Goal: Task Accomplishment & Management: Manage account settings

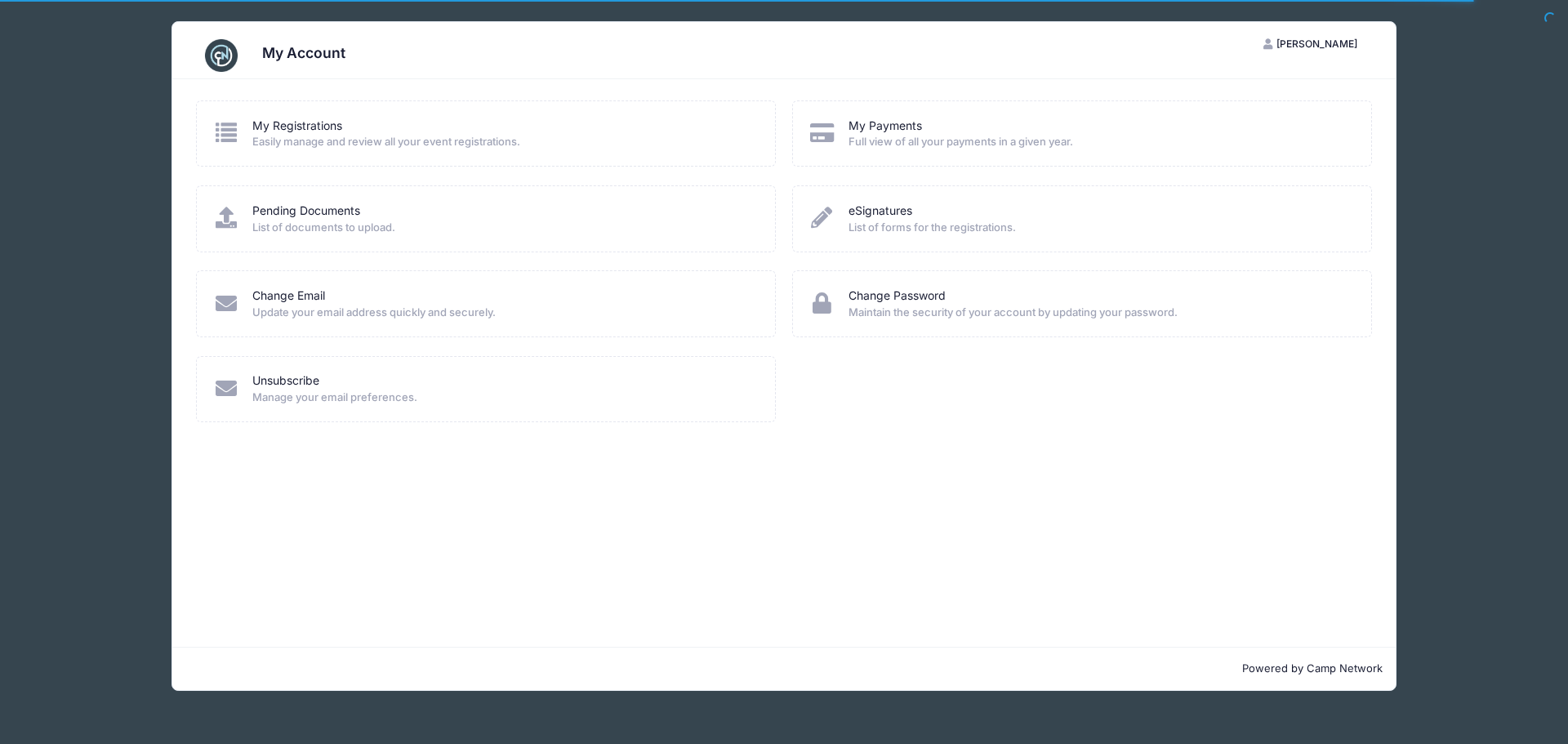
click at [224, 132] on icon at bounding box center [227, 132] width 27 height 21
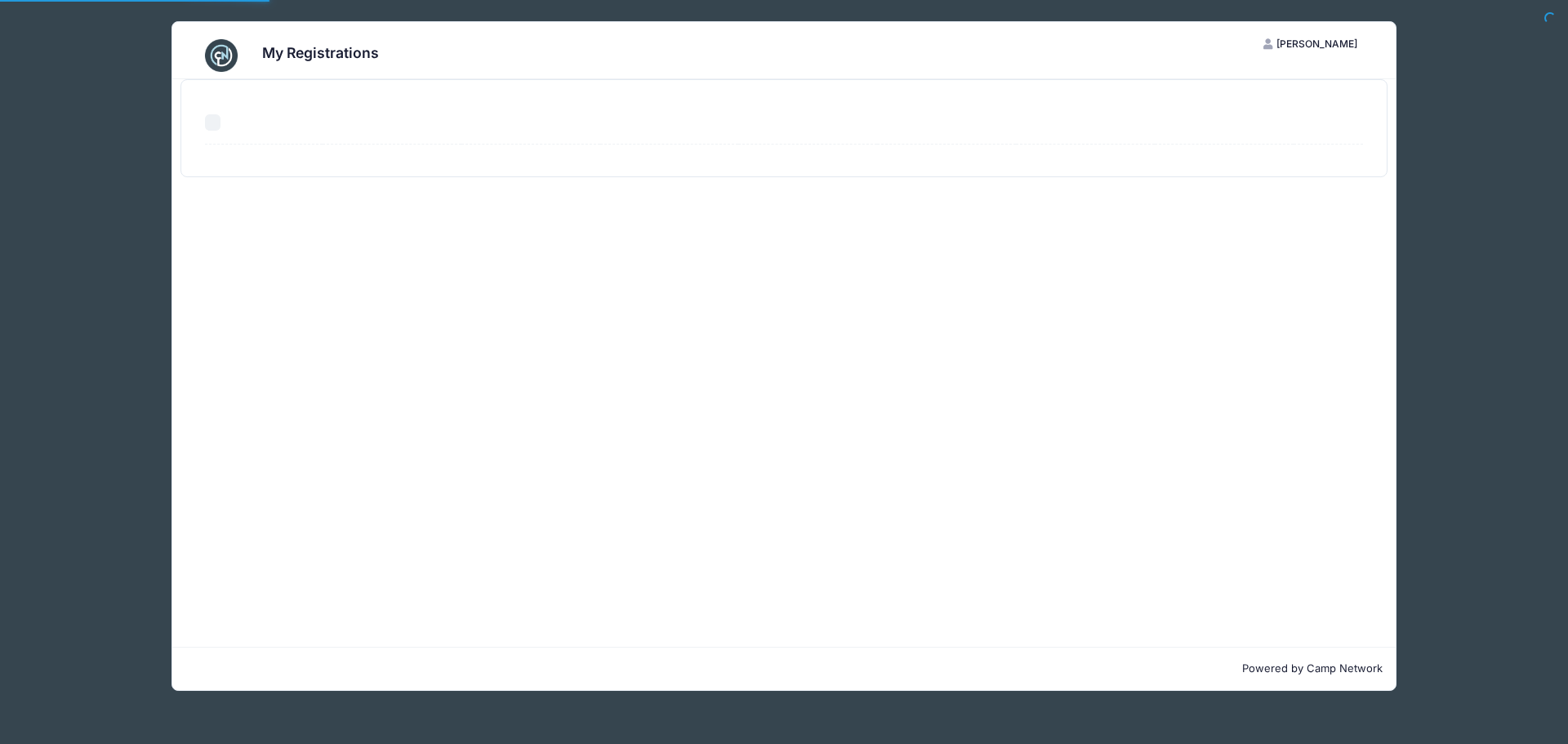
select select "50"
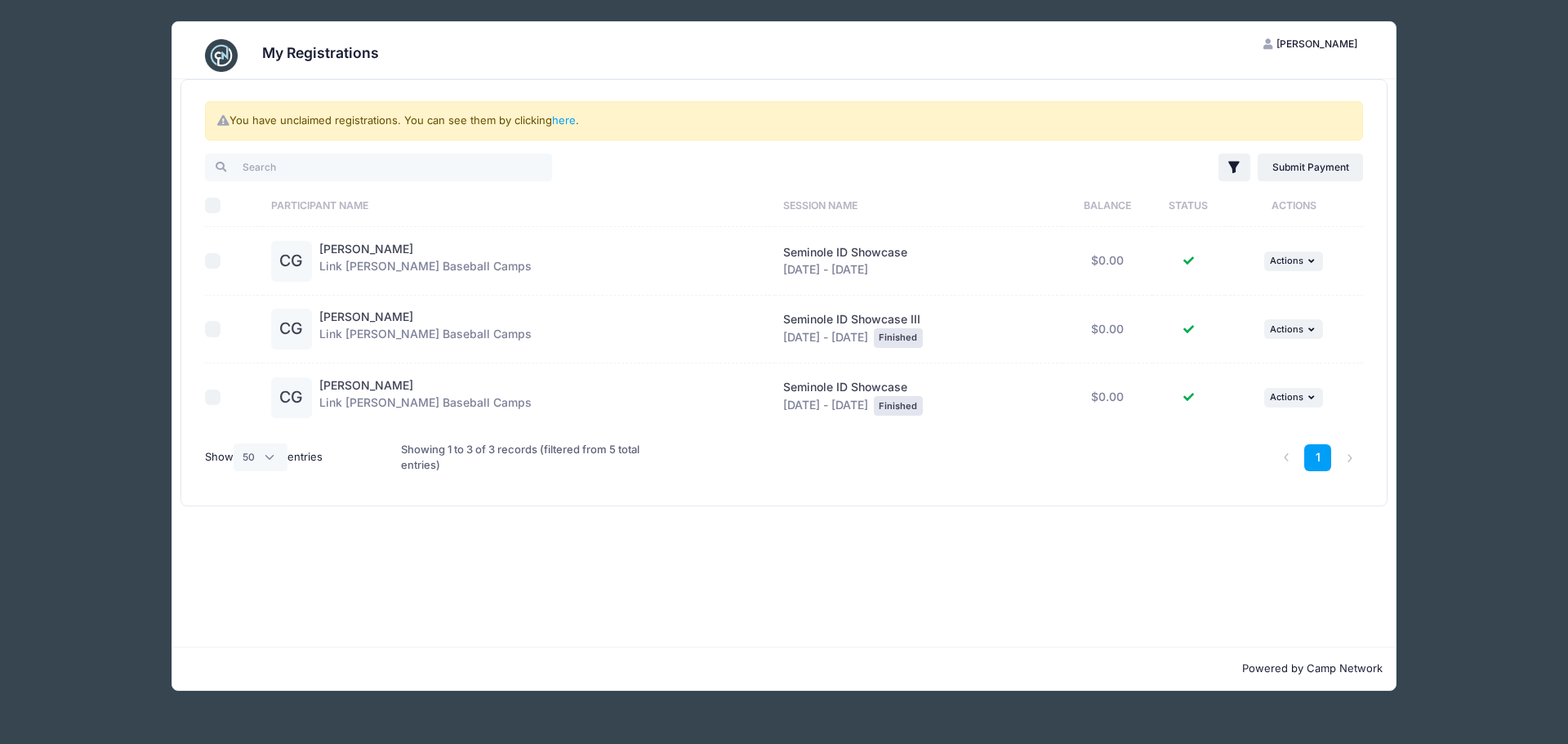
click at [384, 258] on div "Clayton Gerrell Link Jarrett Baseball Camps" at bounding box center [425, 261] width 212 height 41
click at [215, 265] on input "checkbox" at bounding box center [212, 260] width 16 height 16
checkbox input "true"
click at [1298, 260] on span "Actions" at bounding box center [1287, 260] width 34 height 12
click at [1208, 291] on link "View Registration" at bounding box center [1239, 296] width 148 height 31
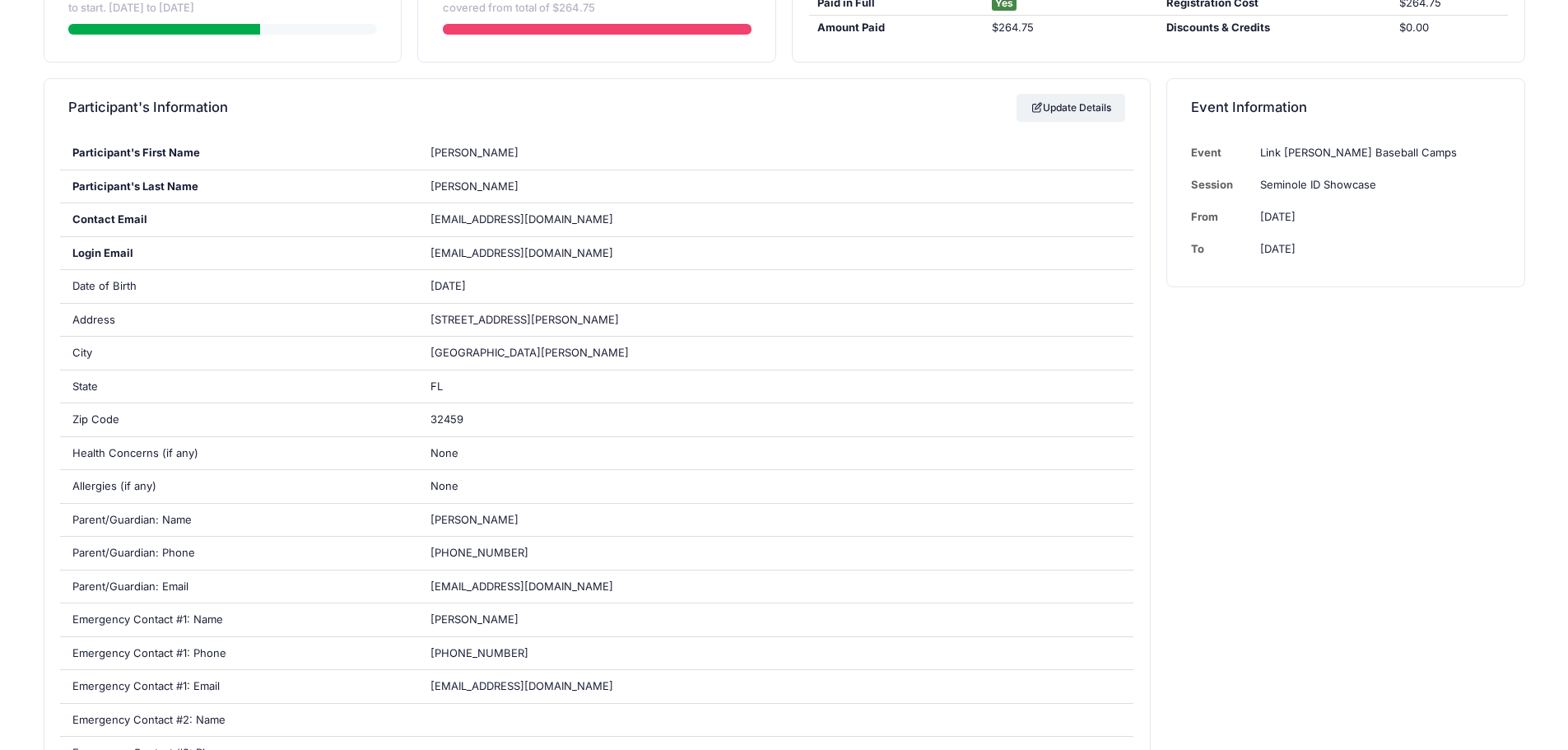
scroll to position [82, 0]
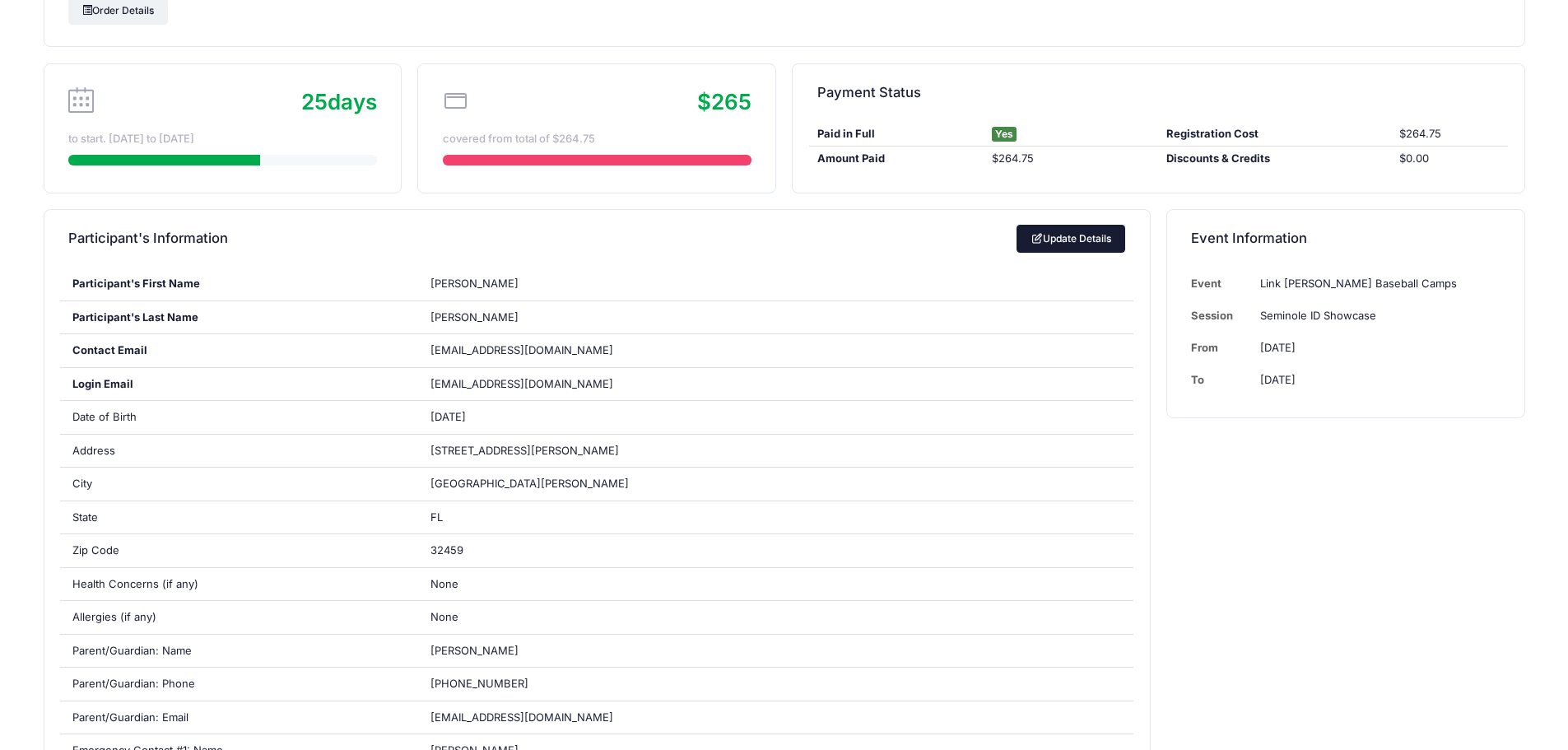
click at [1095, 232] on link "Update Details" at bounding box center [1071, 238] width 109 height 28
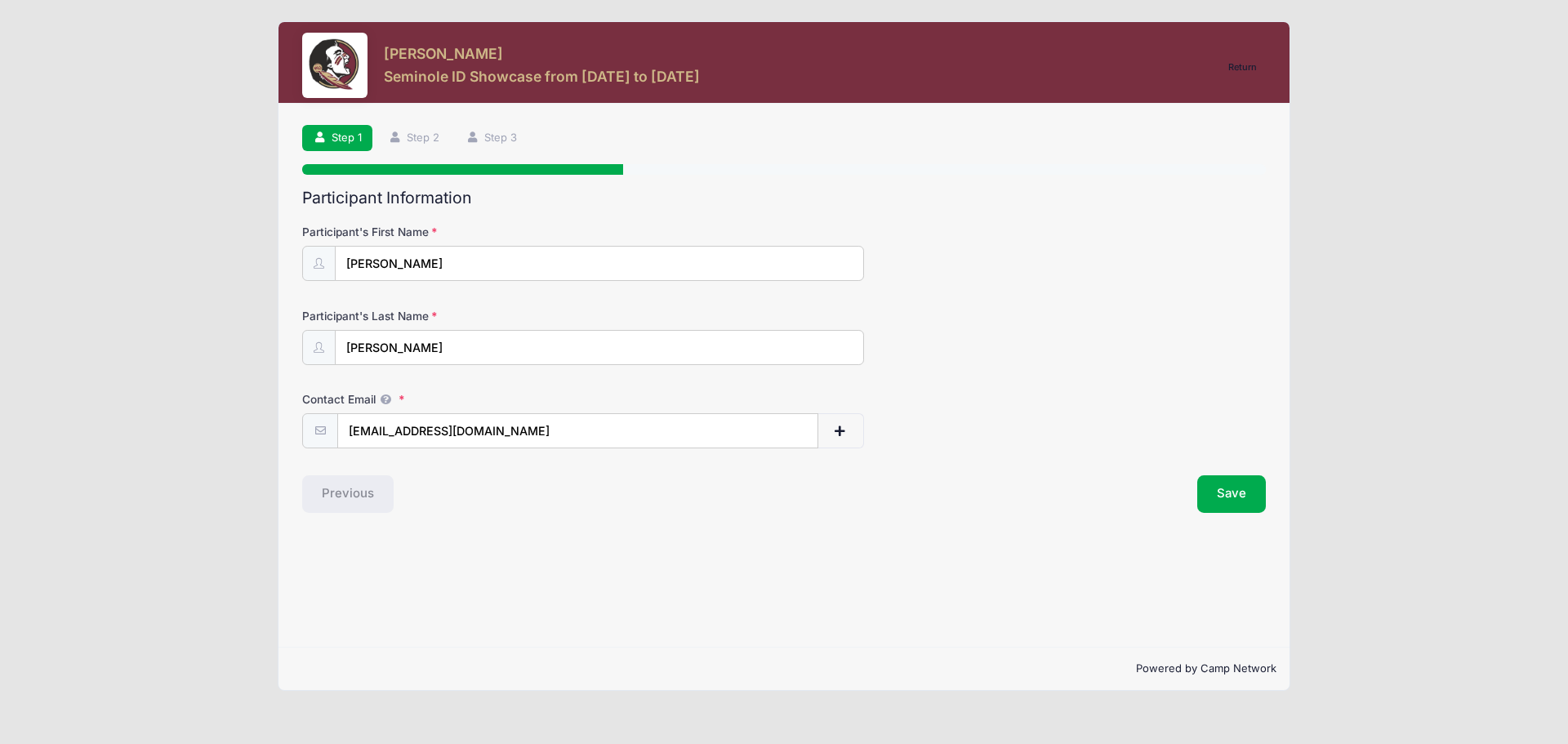
drag, startPoint x: 409, startPoint y: 429, endPoint x: 252, endPoint y: 422, distance: 157.2
click at [252, 422] on div "Clayton Gerrell Seminole ID Showcase from 11/08 to 11/08/2025 Return Step 1 /7 …" at bounding box center [784, 356] width 1519 height 712
type input "claytongerrell@gmail.com"
click at [464, 532] on div "Step 1 /7 Return Step 1 Step 2 Step 3 Participant Information Participant's Fir…" at bounding box center [784, 375] width 1011 height 543
click at [1233, 499] on button "Save" at bounding box center [1231, 494] width 69 height 38
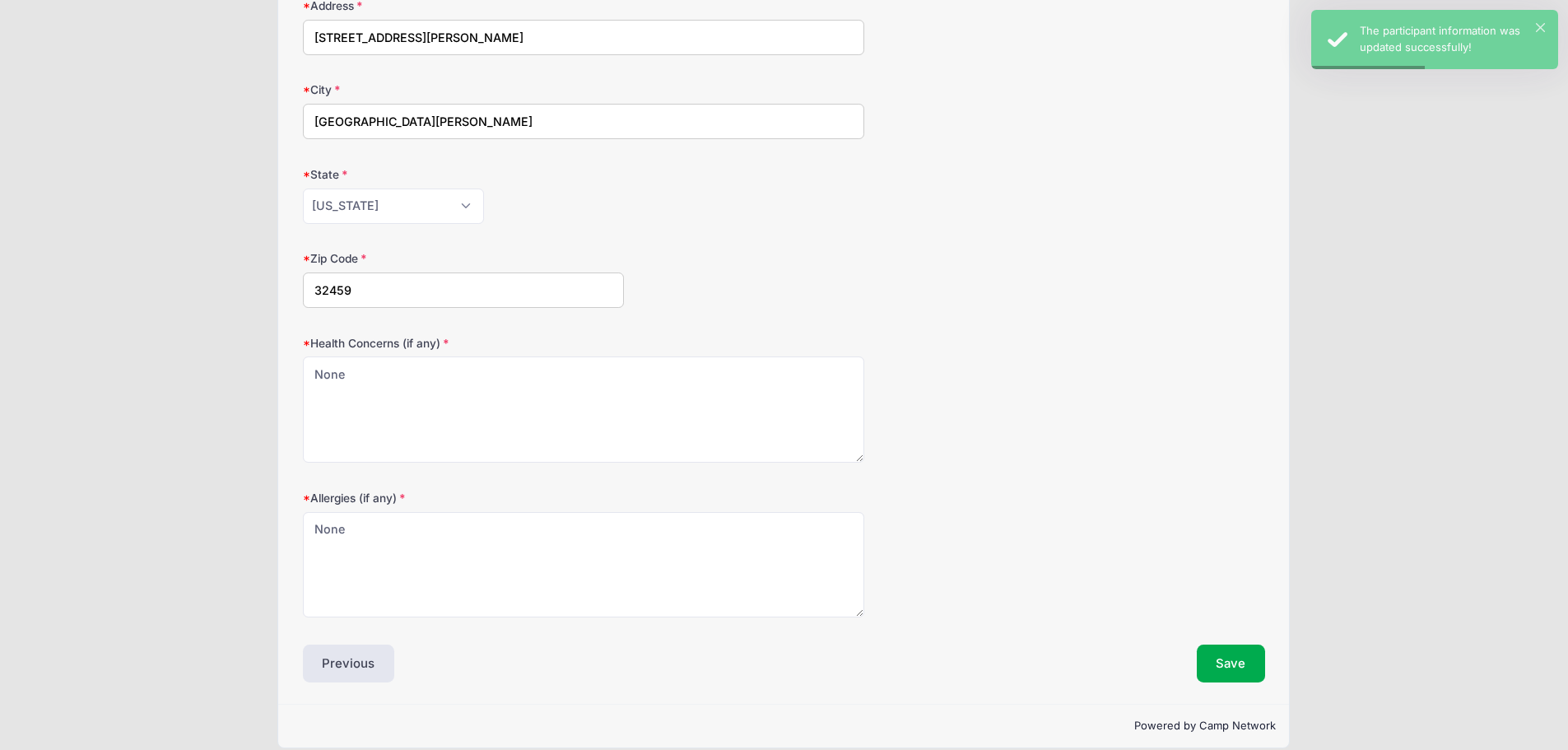
scroll to position [333, 0]
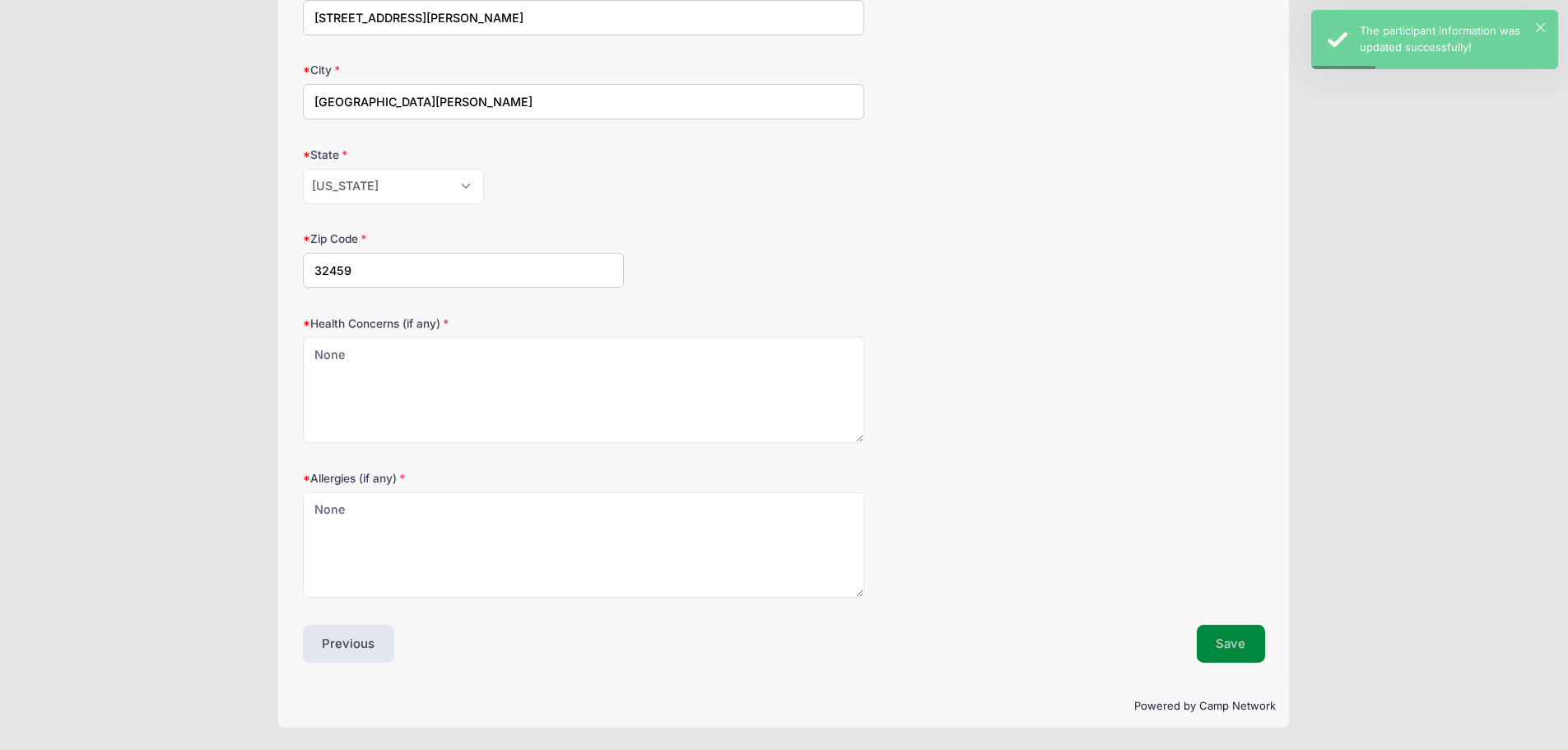
click at [1235, 649] on button "Save" at bounding box center [1232, 643] width 69 height 38
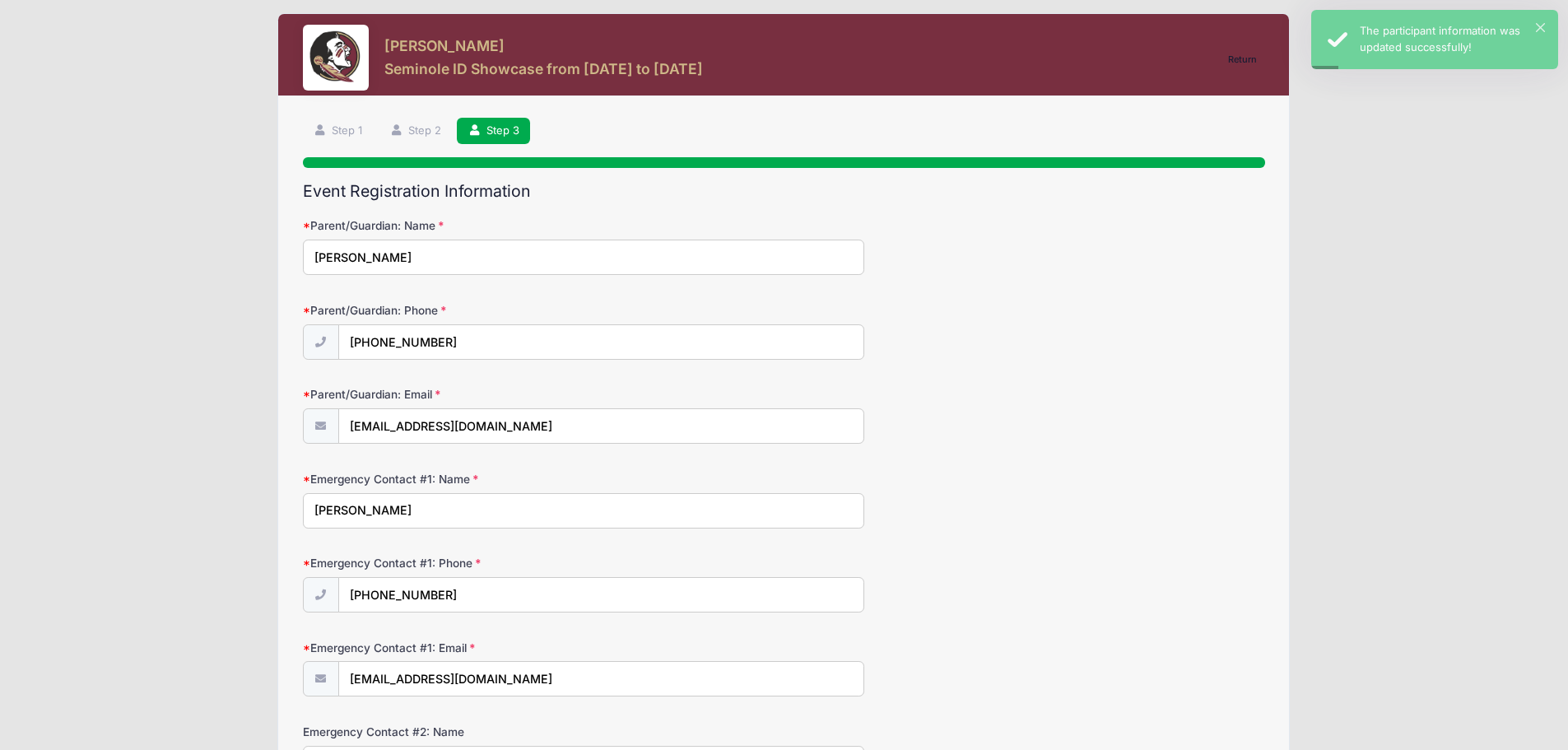
scroll to position [0, 0]
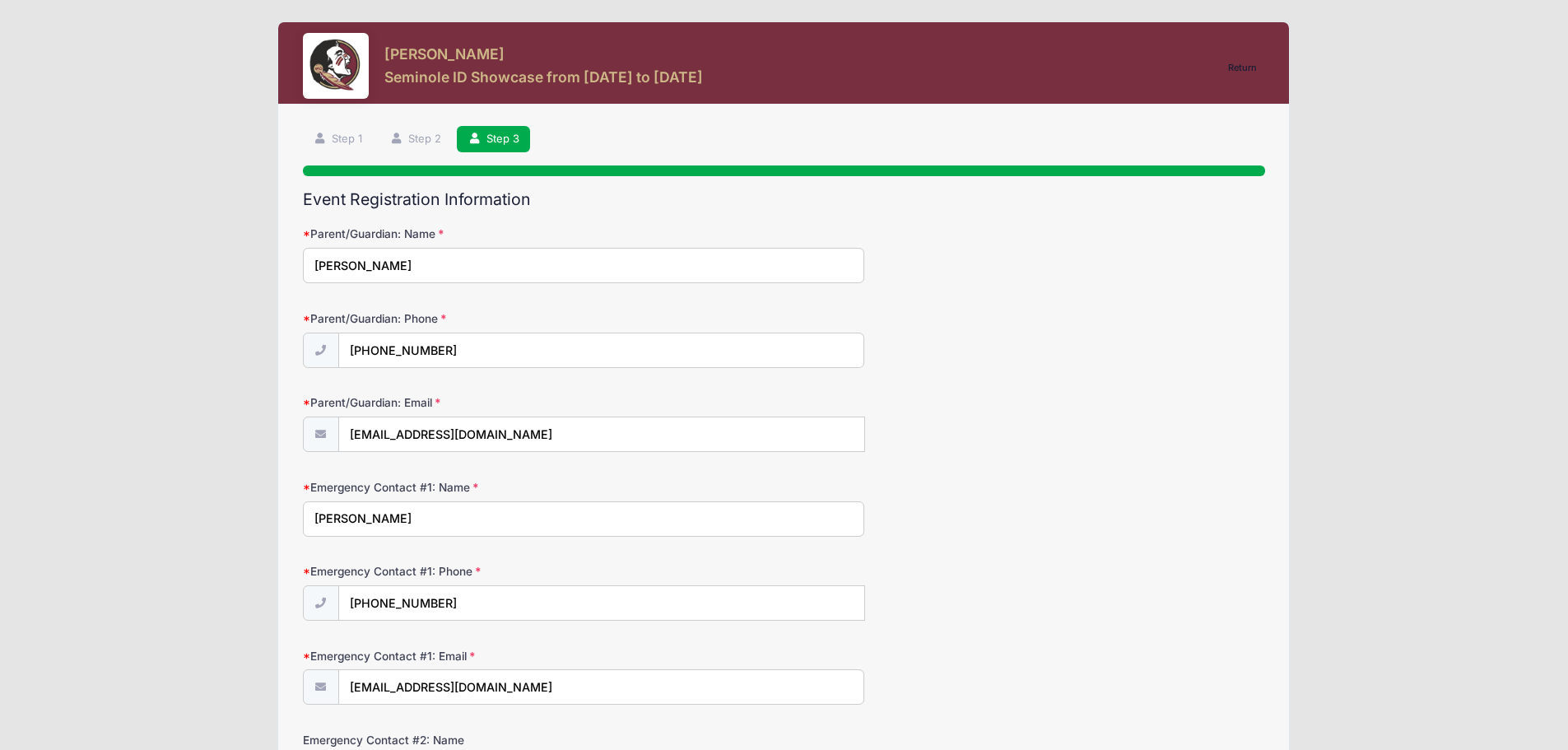
click at [445, 433] on input "[EMAIL_ADDRESS][DOMAIN_NAME]" at bounding box center [602, 434] width 527 height 36
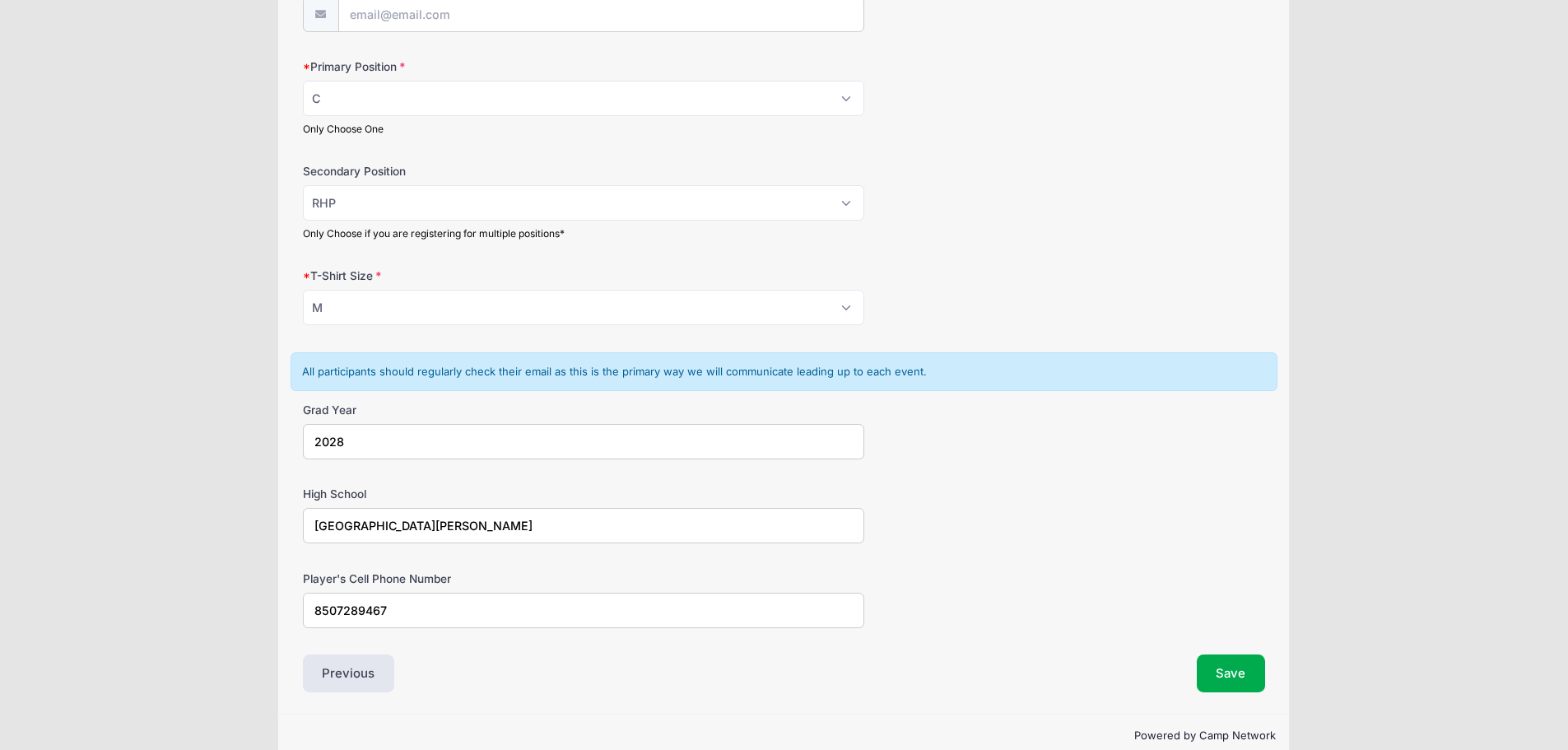
scroll to position [956, 0]
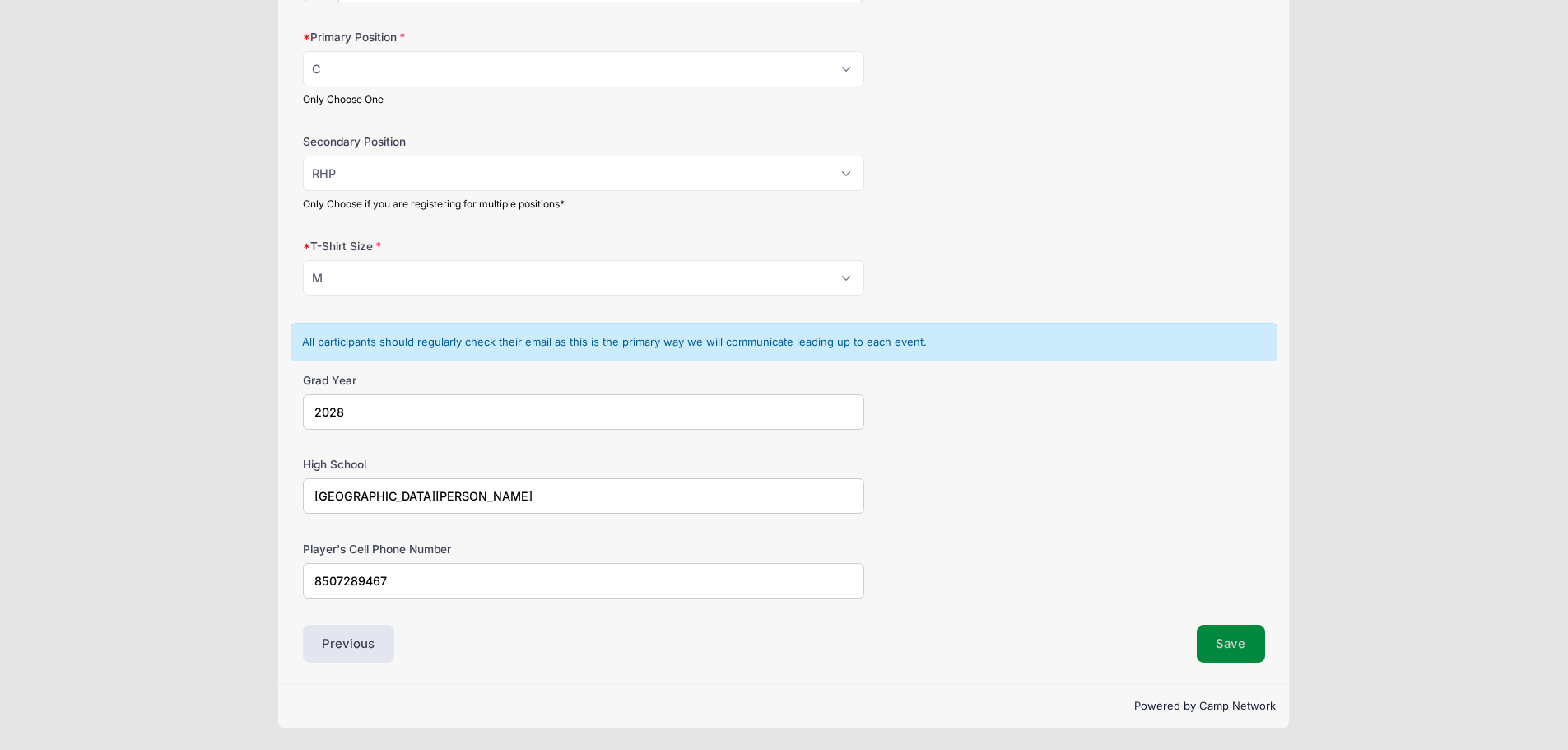
type input "Mgerrell82@gmail.com"
click at [1231, 637] on button "Save" at bounding box center [1232, 643] width 69 height 38
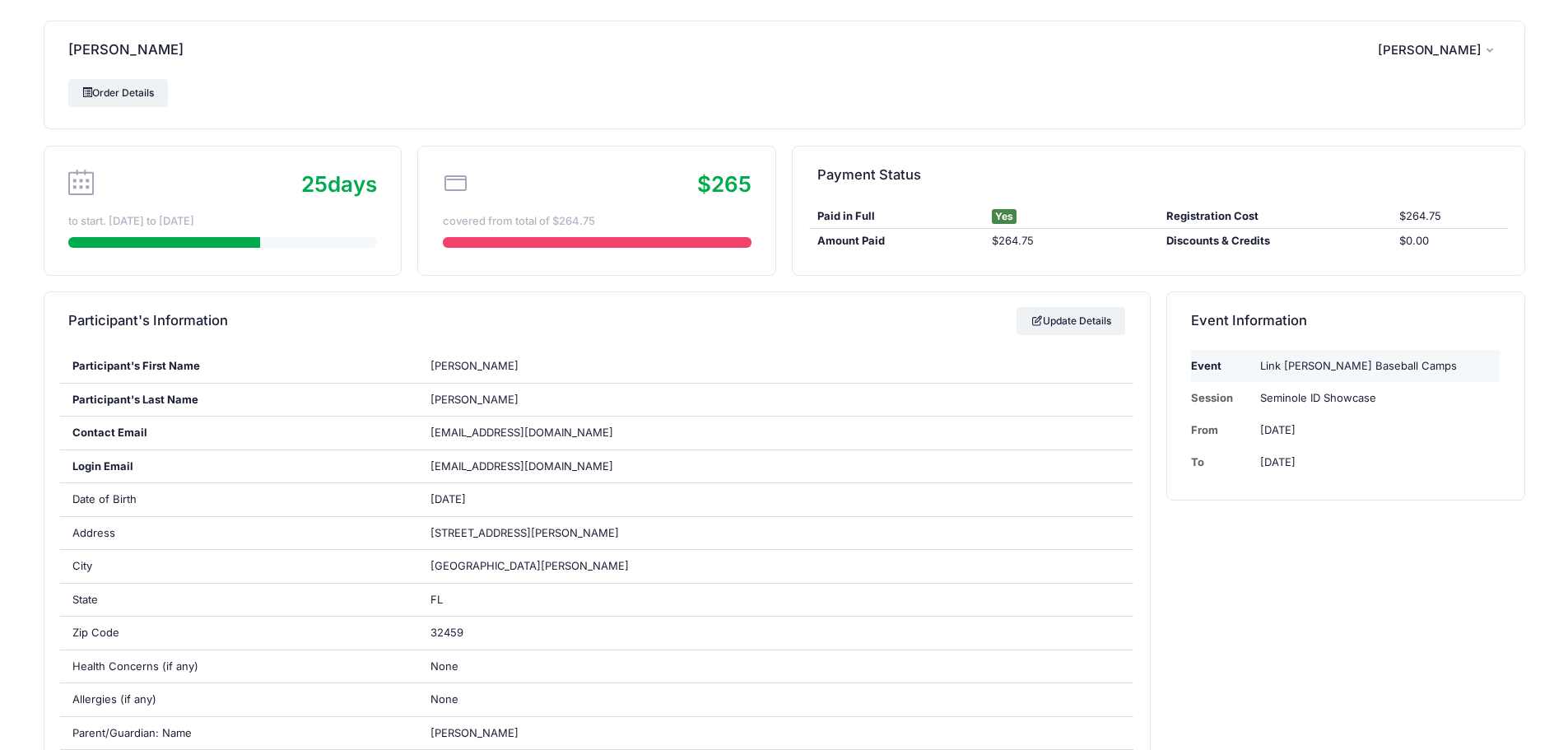
click at [1366, 369] on td "Link [PERSON_NAME] Baseball Camps" at bounding box center [1376, 366] width 248 height 32
click at [1311, 393] on td "Seminole ID Showcase" at bounding box center [1376, 398] width 248 height 32
click at [1464, 57] on span "[PERSON_NAME]" at bounding box center [1430, 51] width 104 height 15
click at [1335, 133] on link "Logout" at bounding box center [1398, 138] width 190 height 31
